Goal: Transaction & Acquisition: Purchase product/service

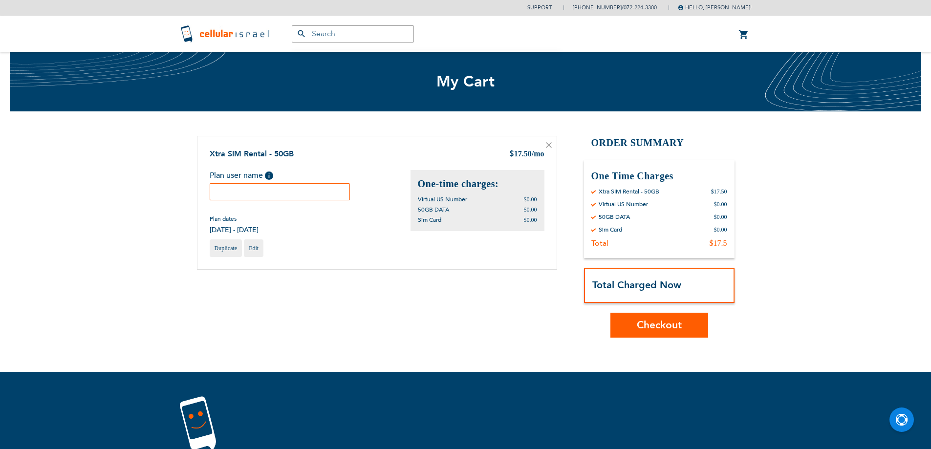
click at [310, 192] on input "text" at bounding box center [280, 191] width 141 height 17
type input "1"
click at [660, 326] on span "Checkout" at bounding box center [659, 325] width 45 height 14
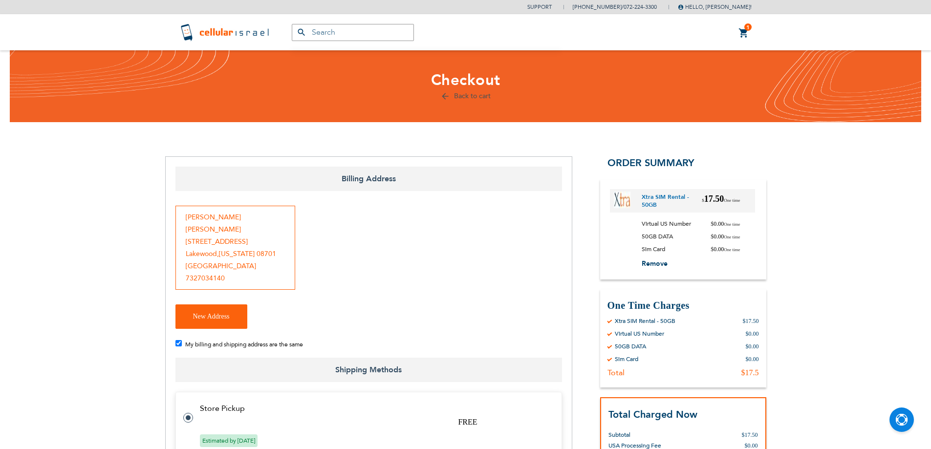
checkbox input "false"
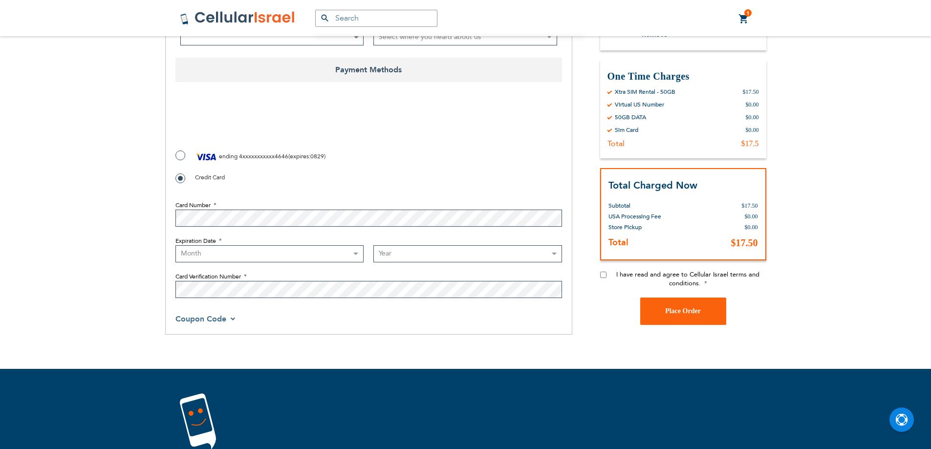
scroll to position [489, 0]
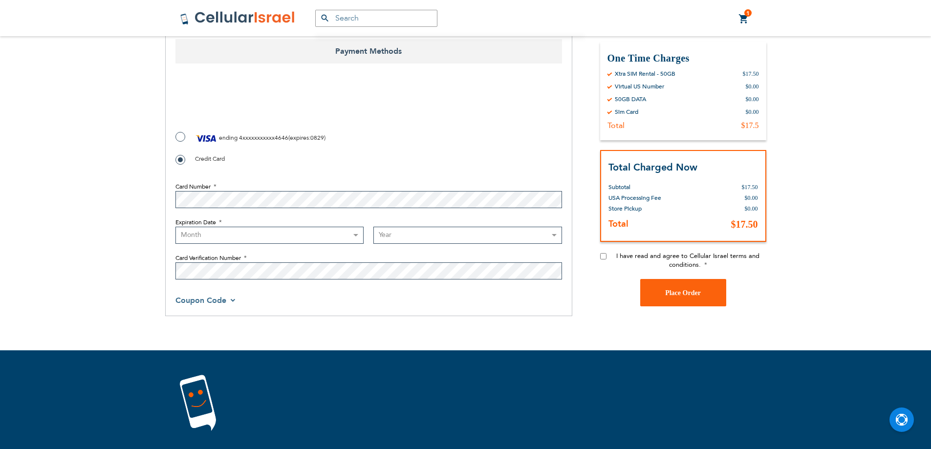
click at [180, 131] on label "ending 4xxxxxxxxxxx4646 ( expires : 0829 )" at bounding box center [250, 138] width 150 height 15
radio input "true"
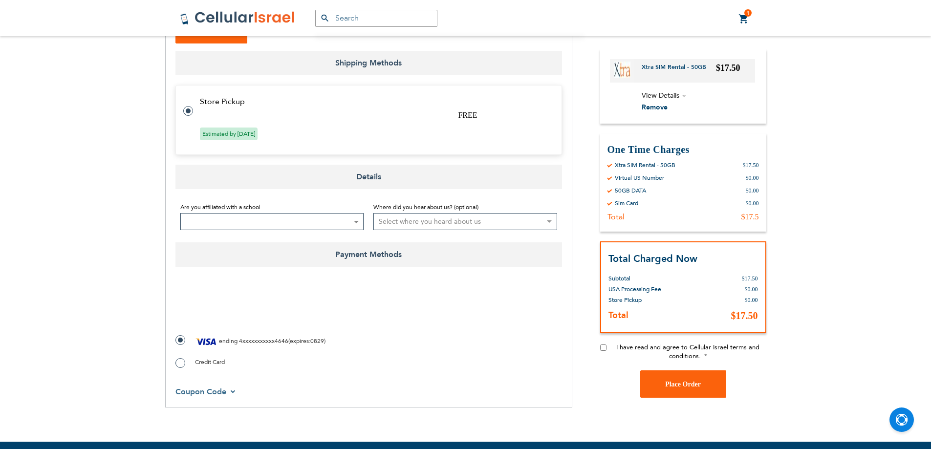
scroll to position [275, 0]
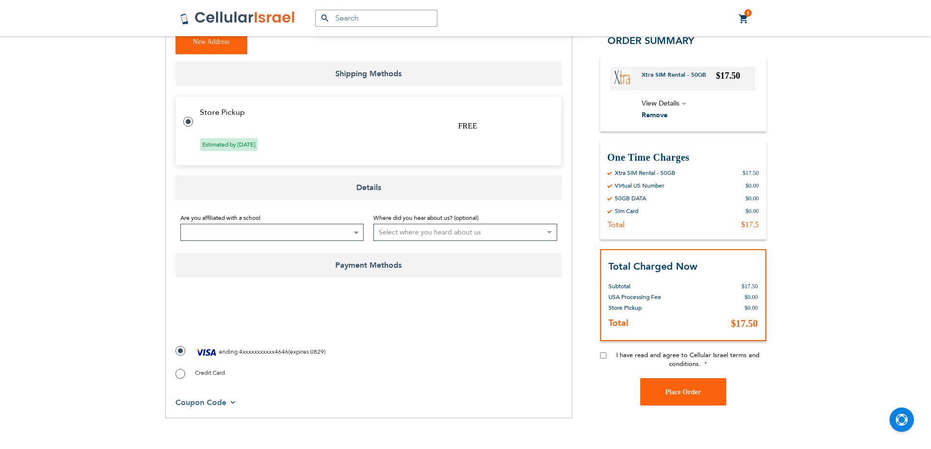
click at [173, 313] on div "Billing Address Naftali Willner 17 tenth st Lakewood , New Jersey 08701 United …" at bounding box center [368, 150] width 407 height 537
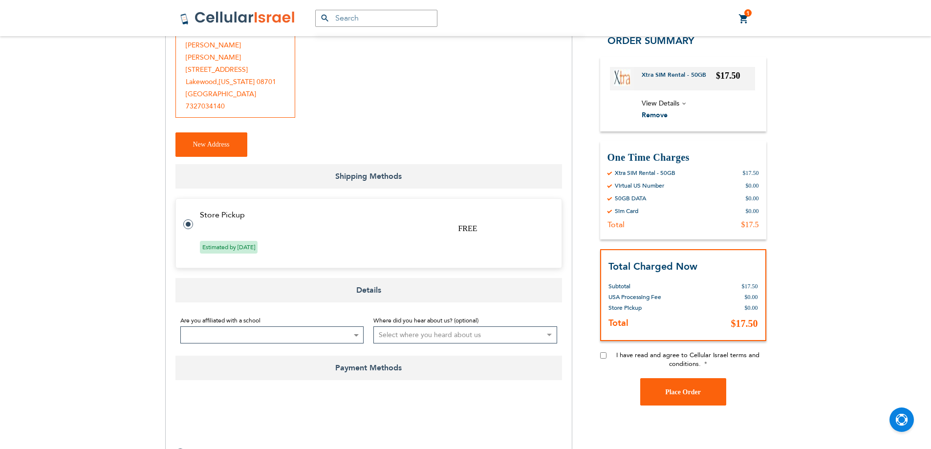
checkbox input "true"
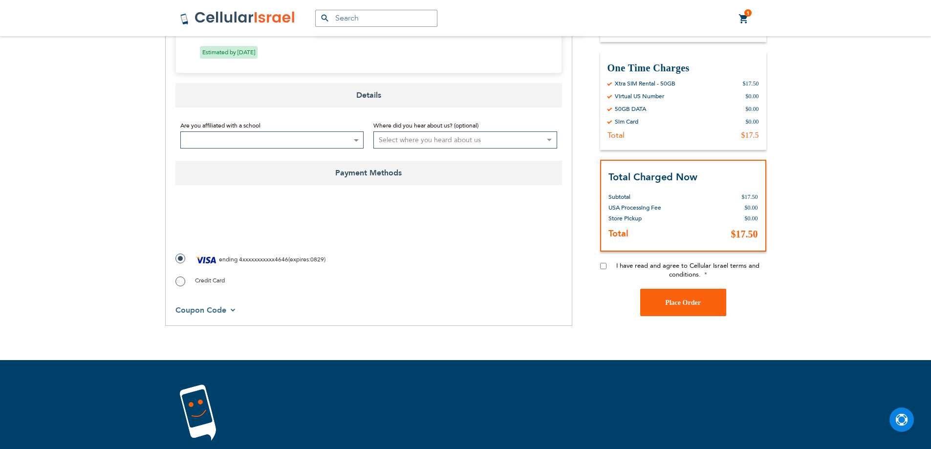
scroll to position [369, 0]
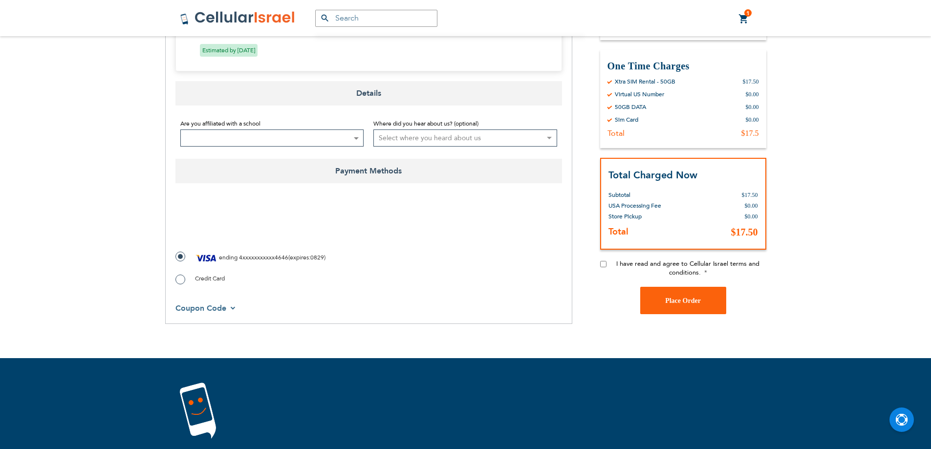
click at [603, 261] on input "I have read and agree to Cellular Israel terms and conditions." at bounding box center [603, 264] width 6 height 6
checkbox input "true"
click at [691, 297] on span "Place Order" at bounding box center [683, 300] width 36 height 7
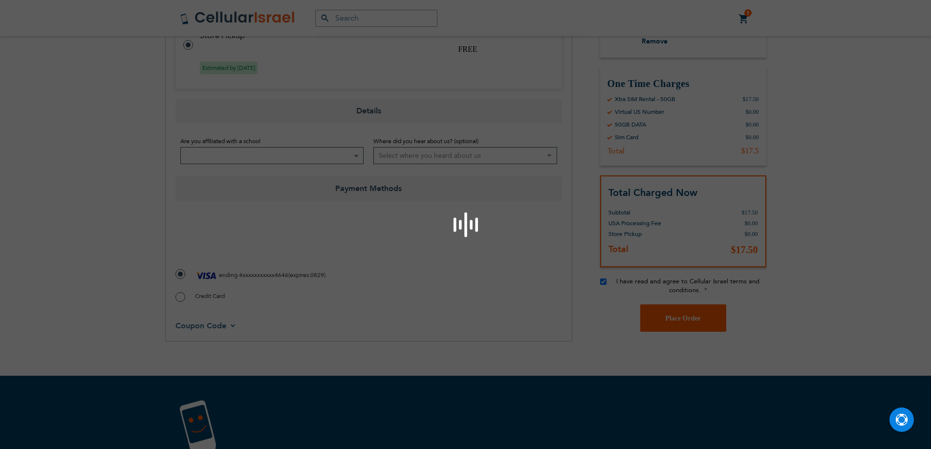
scroll to position [320, 0]
